Goal: Transaction & Acquisition: Purchase product/service

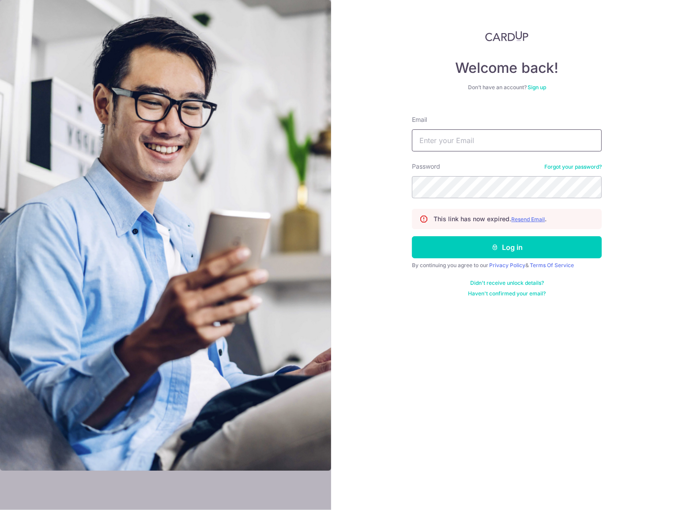
click at [457, 142] on input "Email" at bounding box center [507, 140] width 190 height 22
type input "boonfong_lee@yahoo.com.sg"
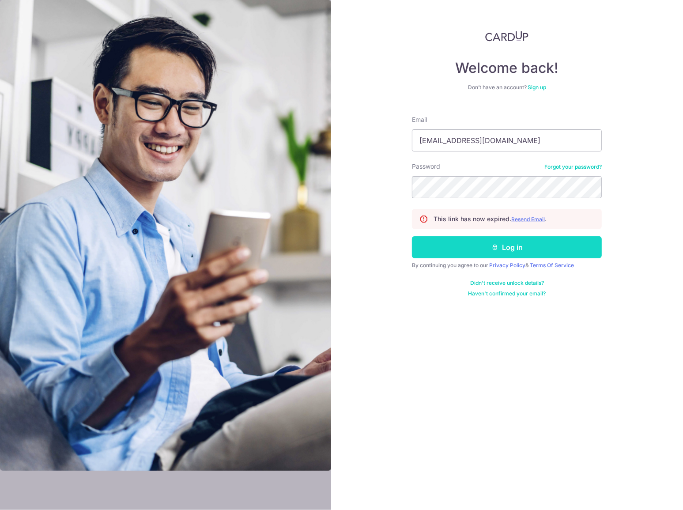
click at [507, 245] on button "Log in" at bounding box center [507, 247] width 190 height 22
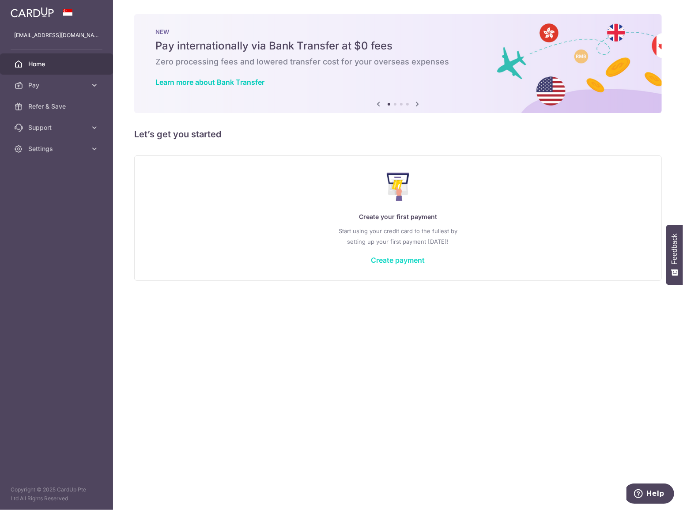
click at [408, 260] on link "Create payment" at bounding box center [398, 260] width 54 height 9
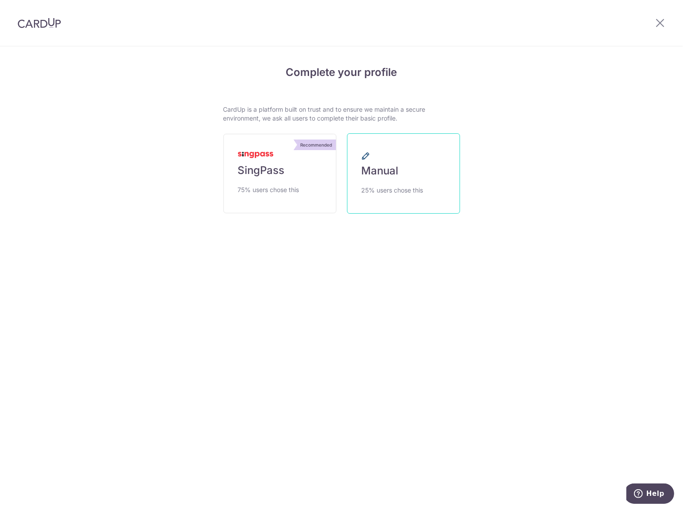
click at [391, 180] on link "Manual 25% users chose this" at bounding box center [403, 173] width 113 height 80
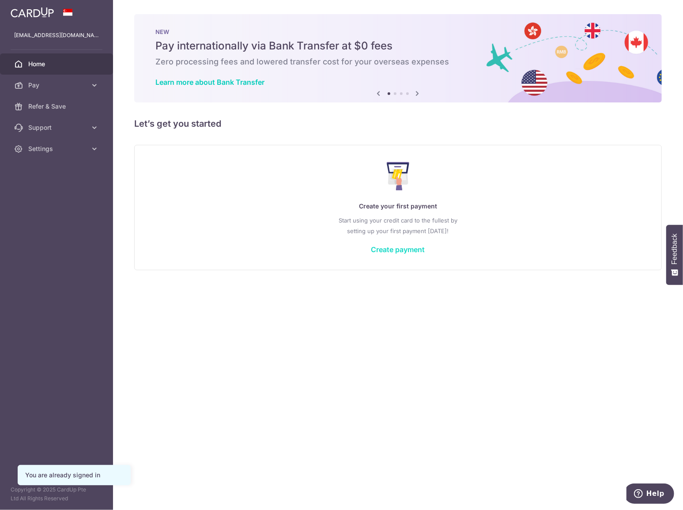
click at [386, 247] on link "Create payment" at bounding box center [398, 249] width 54 height 9
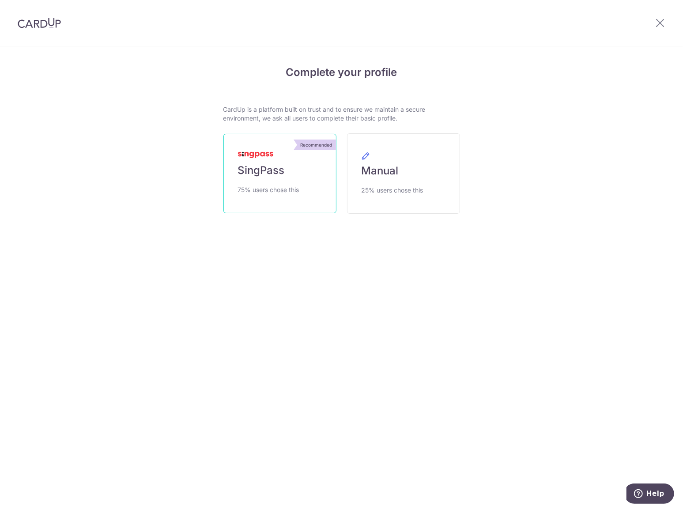
click at [273, 176] on span "SingPass" at bounding box center [261, 170] width 47 height 14
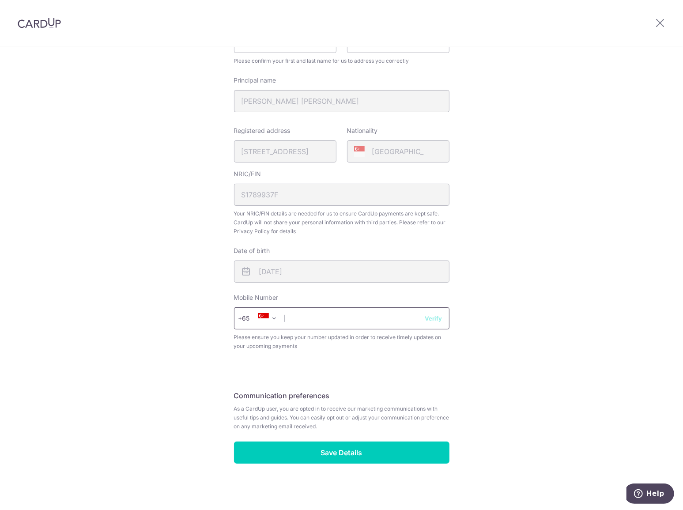
scroll to position [144, 0]
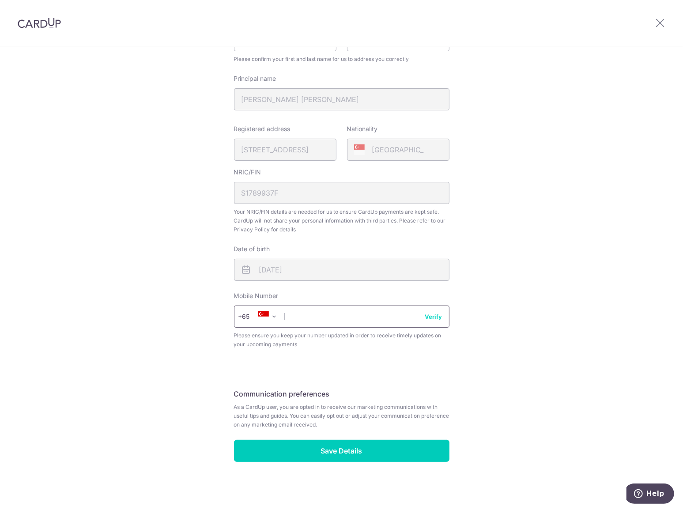
click at [337, 315] on input "text" at bounding box center [342, 317] width 216 height 22
type input "97831007"
click at [159, 337] on div "Review your details Your Details Please provide your full name as per your NRIC…" at bounding box center [341, 206] width 683 height 607
click at [432, 316] on button "Verify" at bounding box center [433, 316] width 17 height 9
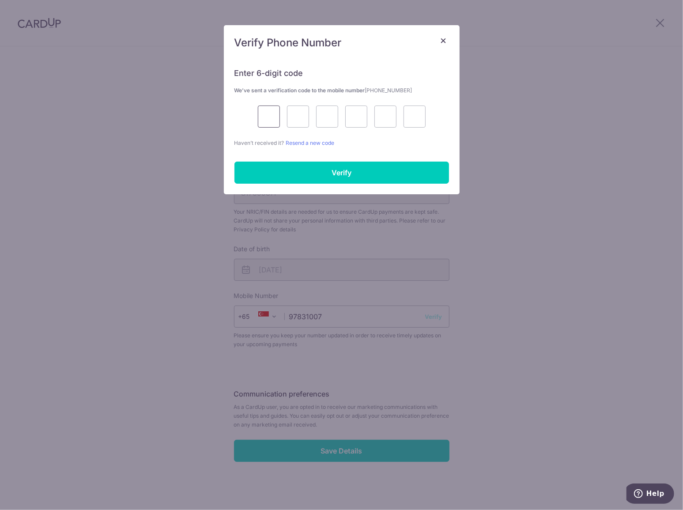
drag, startPoint x: 269, startPoint y: 113, endPoint x: 274, endPoint y: 114, distance: 5.2
click at [269, 113] on input "text" at bounding box center [269, 117] width 22 height 22
type input "5"
type input "3"
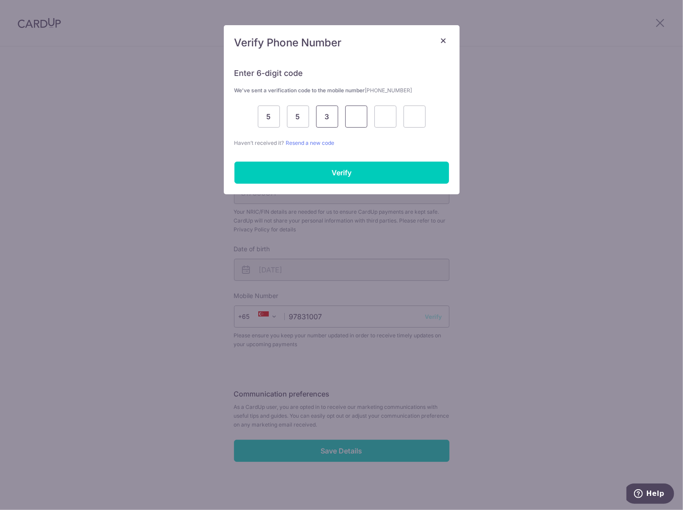
type input "1"
type input "4"
type input "7"
click at [351, 166] on input "Verify" at bounding box center [342, 173] width 215 height 22
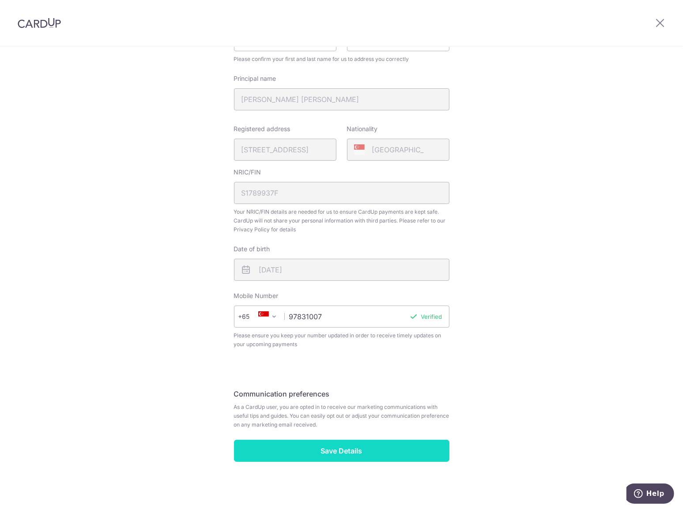
click at [341, 446] on input "Save Details" at bounding box center [342, 451] width 216 height 22
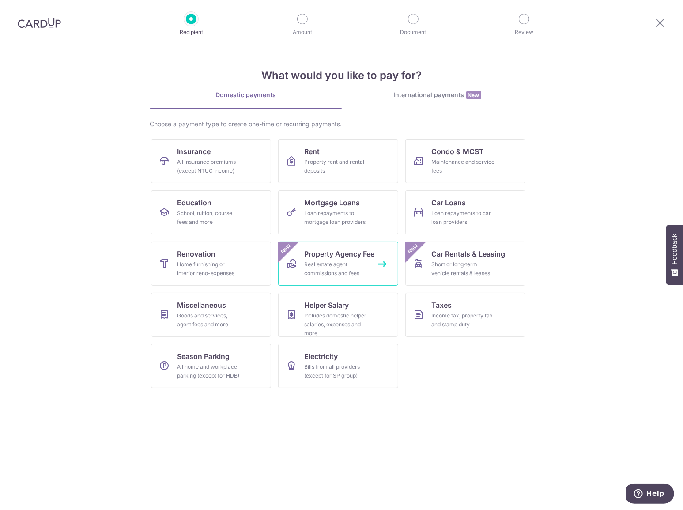
click at [371, 262] on link "Property Agency Fee Real estate agent commissions and fees New" at bounding box center [338, 264] width 120 height 44
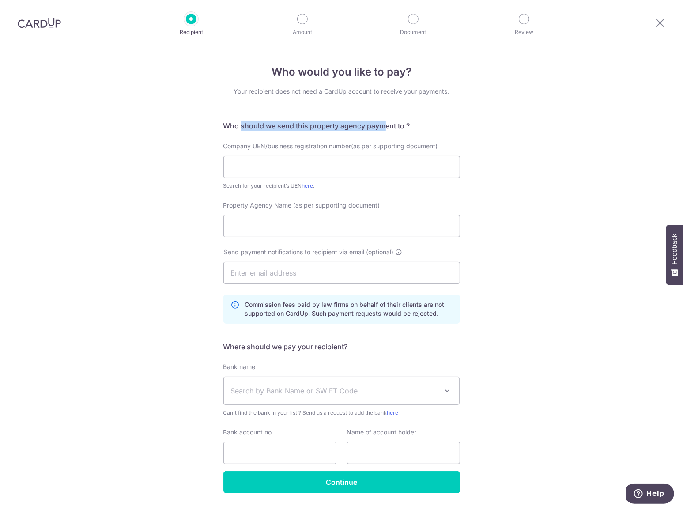
drag, startPoint x: 238, startPoint y: 124, endPoint x: 384, endPoint y: 130, distance: 146.8
click at [384, 130] on h5 "Who should we send this property agency payment to ?" at bounding box center [341, 126] width 237 height 11
click at [170, 216] on div "Who would you like to pay? Your recipient does not need a CardUp account to rec…" at bounding box center [341, 290] width 683 height 488
drag, startPoint x: 656, startPoint y: 20, endPoint x: 383, endPoint y: 32, distance: 273.2
click at [656, 21] on icon at bounding box center [660, 22] width 11 height 11
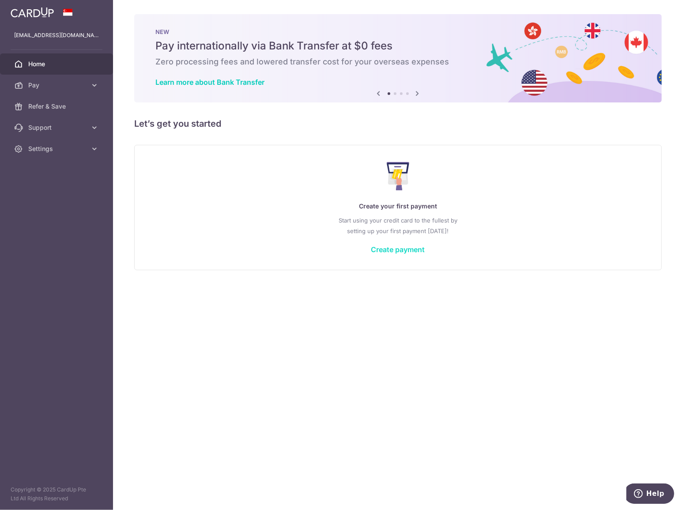
click at [413, 251] on link "Create payment" at bounding box center [398, 249] width 54 height 9
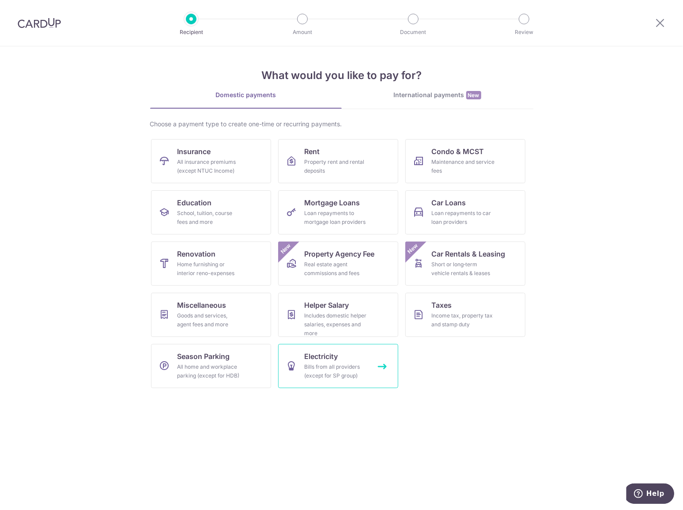
click at [380, 365] on link "Electricity Bills from all providers (except for SP group)" at bounding box center [338, 366] width 120 height 44
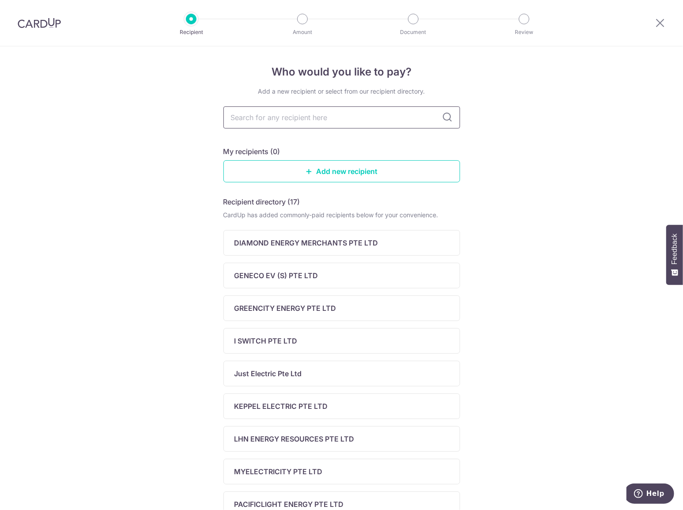
click at [268, 114] on input "text" at bounding box center [341, 117] width 237 height 22
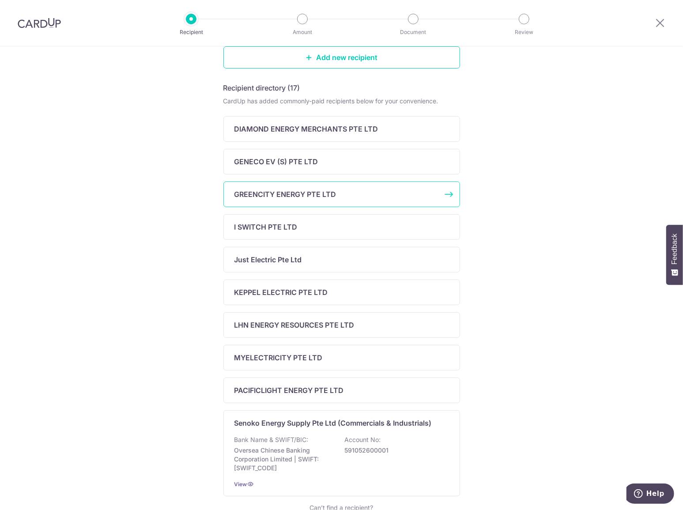
scroll to position [132, 0]
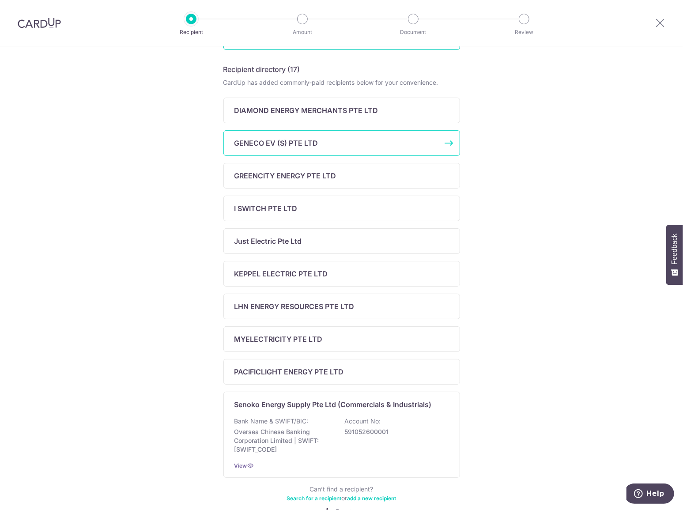
click at [277, 141] on p "GENECO EV (S) PTE LTD" at bounding box center [277, 143] width 84 height 11
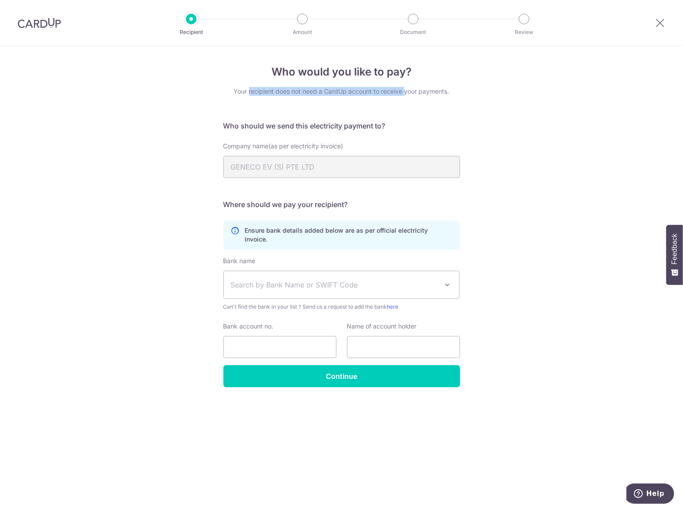
drag, startPoint x: 250, startPoint y: 92, endPoint x: 404, endPoint y: 92, distance: 154.6
click at [404, 92] on div "Your recipient does not need a CardUp account to receive your payments." at bounding box center [341, 91] width 237 height 9
click at [119, 194] on div "Who would you like to pay? Your recipient does not need a CardUp account to rec…" at bounding box center [341, 278] width 683 height 464
click at [194, 345] on div "Who would you like to pay? Your recipient does not need a CardUp account to rec…" at bounding box center [341, 278] width 683 height 464
click at [657, 21] on icon at bounding box center [660, 22] width 11 height 11
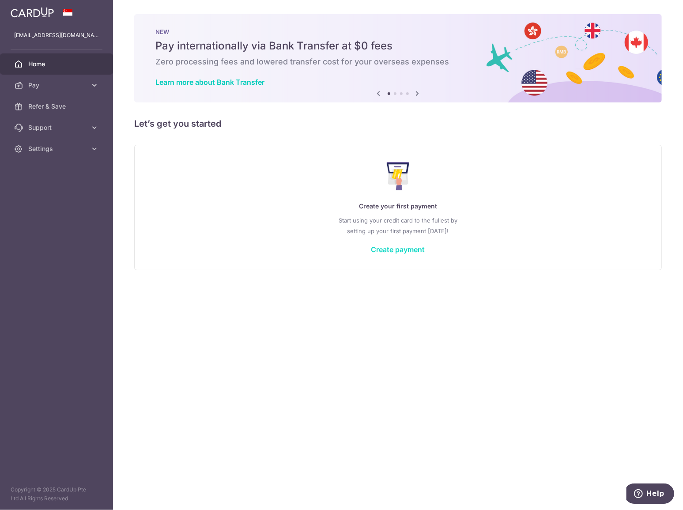
click at [412, 247] on link "Create payment" at bounding box center [398, 249] width 54 height 9
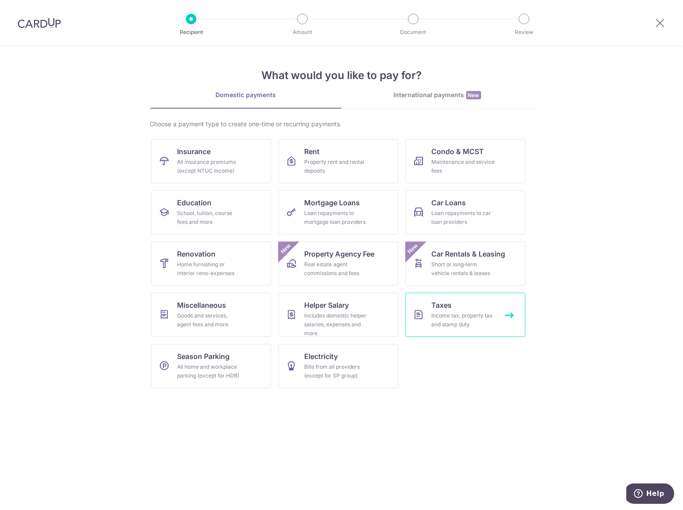
click at [469, 317] on div "Income tax, property tax and stamp duty" at bounding box center [464, 320] width 64 height 18
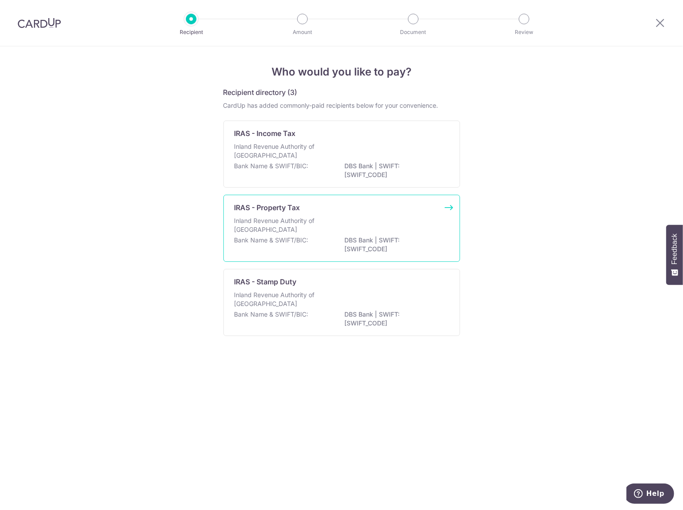
click at [407, 232] on div "Inland Revenue Authority of [GEOGRAPHIC_DATA]" at bounding box center [342, 225] width 215 height 19
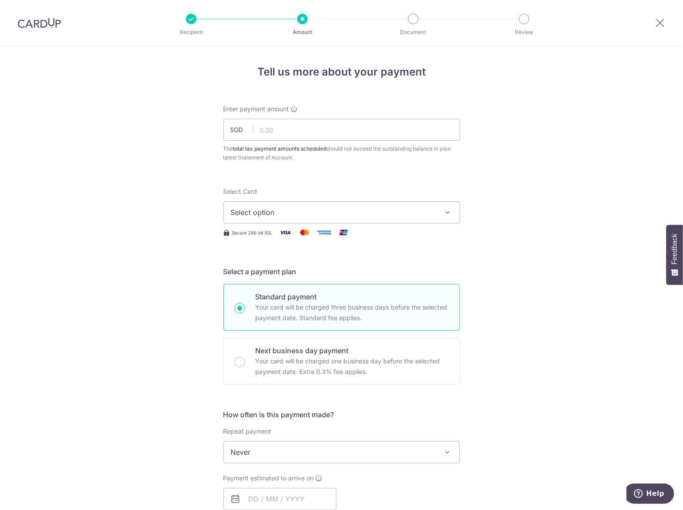
click at [347, 219] on button "Select option" at bounding box center [341, 212] width 237 height 22
click at [148, 251] on div "Tell us more about your payment Enter payment amount SGD The total tax payment …" at bounding box center [341, 456] width 683 height 820
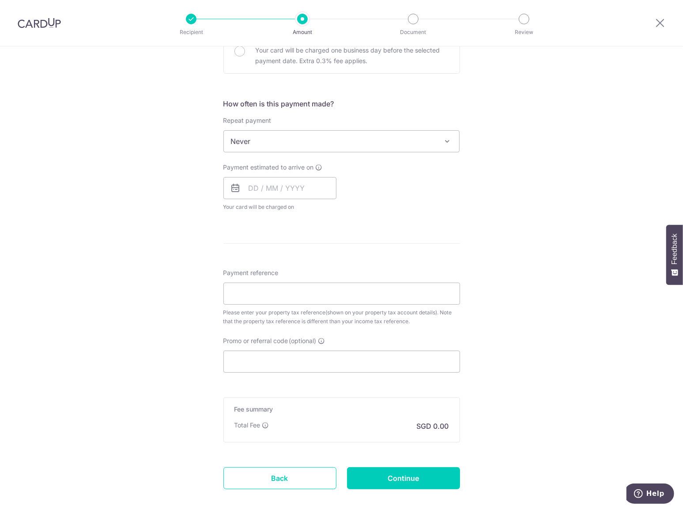
scroll to position [353, 0]
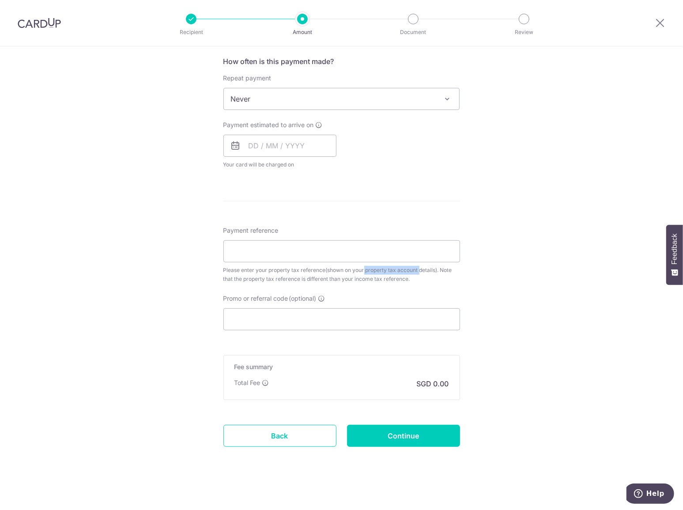
drag, startPoint x: 339, startPoint y: 271, endPoint x: 394, endPoint y: 270, distance: 55.2
click at [394, 270] on div "Please enter your property tax reference(shown on your property tax account det…" at bounding box center [341, 275] width 237 height 18
click at [243, 277] on div "Please enter your property tax reference(shown on your property tax account det…" at bounding box center [341, 275] width 237 height 18
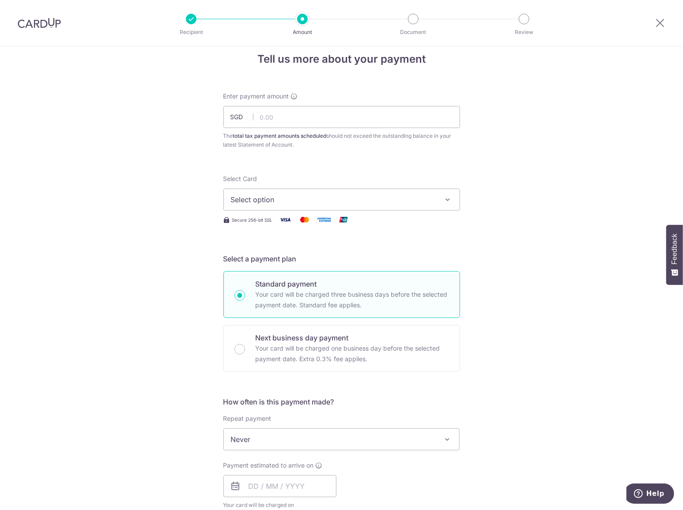
scroll to position [0, 0]
